Goal: Navigation & Orientation: Find specific page/section

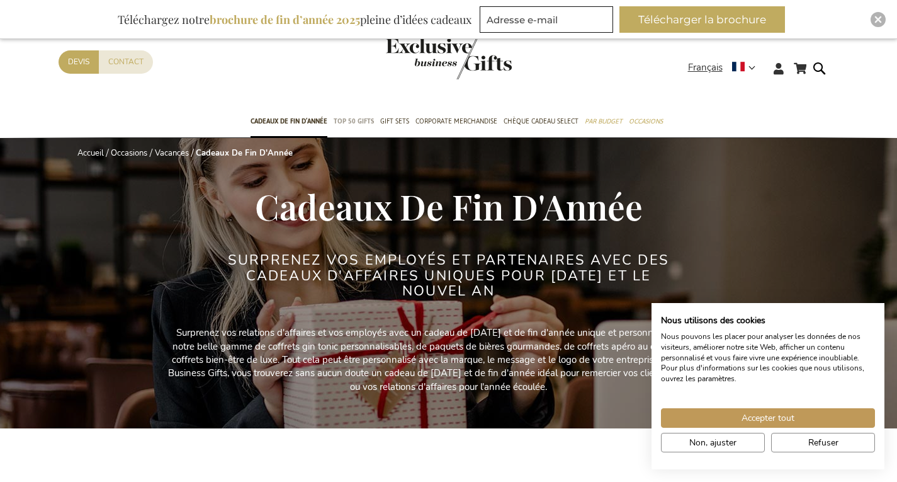
click at [351, 116] on span "TOP 50 Gifts" at bounding box center [354, 121] width 40 height 13
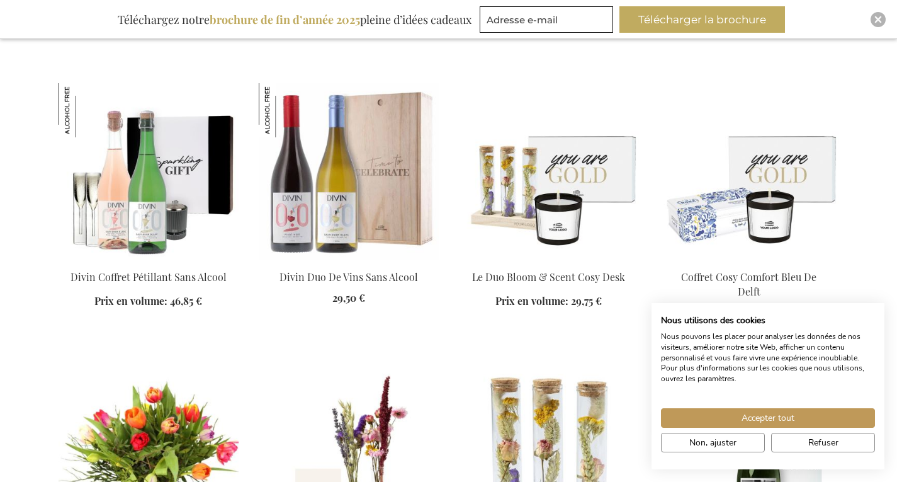
scroll to position [2141, 0]
